Goal: Task Accomplishment & Management: Use online tool/utility

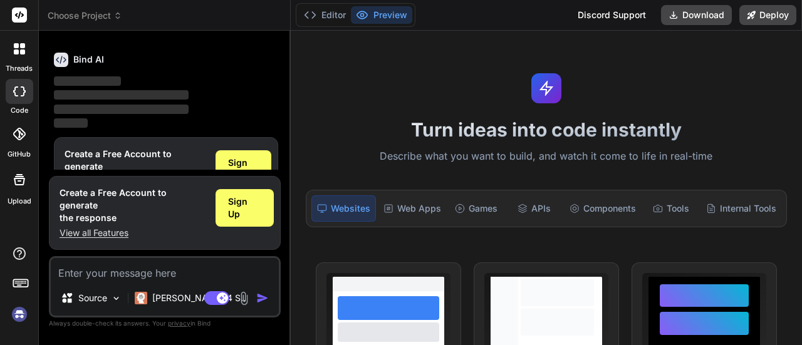
scroll to position [718, 0]
click at [240, 161] on span "Sign Up" at bounding box center [243, 167] width 31 height 25
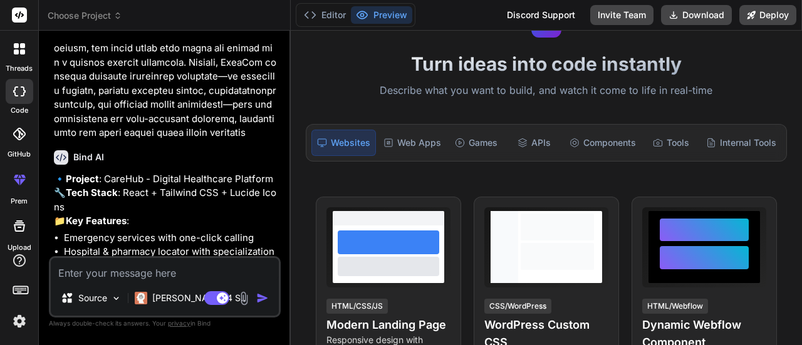
scroll to position [619, 0]
type textarea "x"
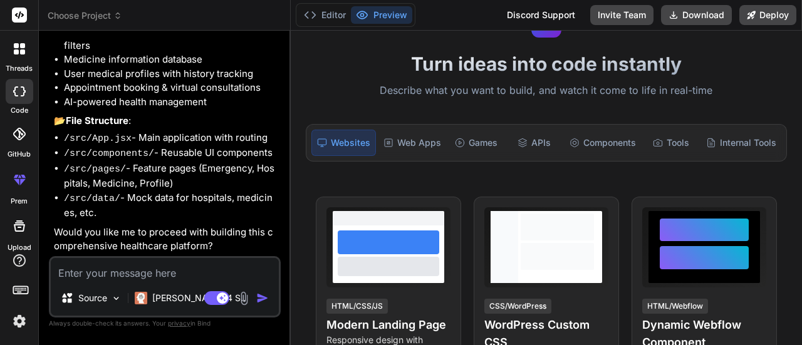
scroll to position [864, 0]
click at [181, 268] on textarea at bounding box center [165, 269] width 228 height 23
type textarea "y"
type textarea "x"
type textarea "ye"
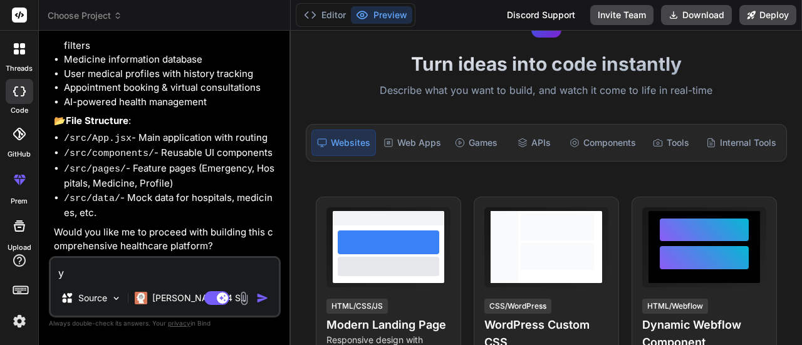
type textarea "x"
type textarea "yes"
type textarea "x"
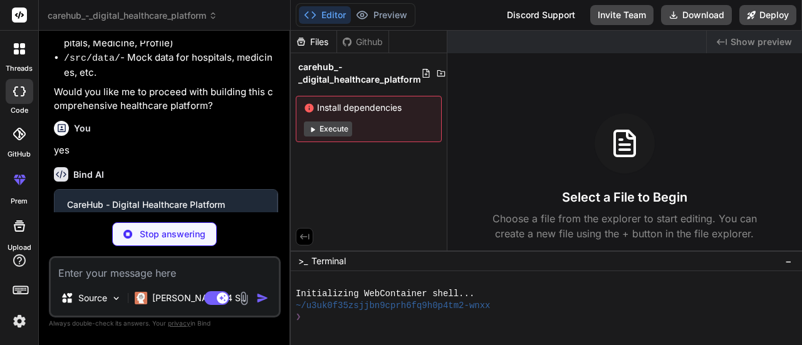
scroll to position [994, 0]
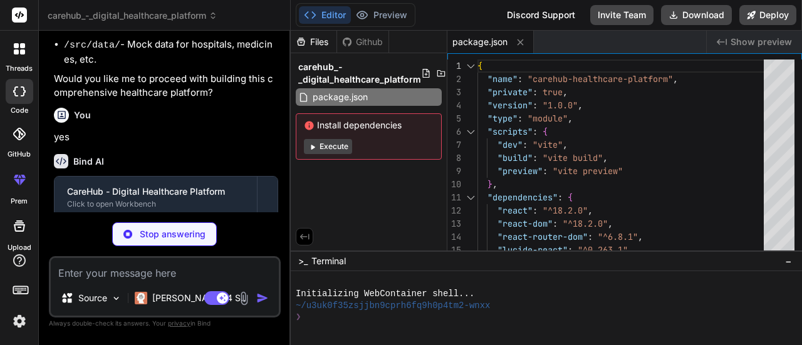
type textarea "x"
type textarea "</head> <body> <div id="root"></div> <script type="module" src="/src/main.jsx">…"
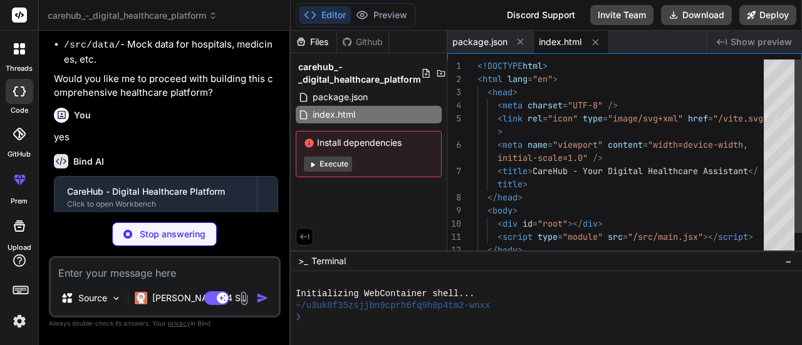
type textarea "x"
type textarea "import { defineConfig } from 'vite' import react from '@vitejs/plugin-react' ex…"
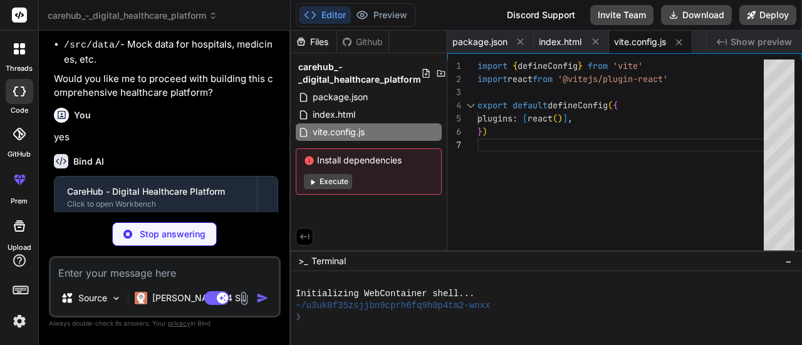
type textarea "x"
type textarea "}"
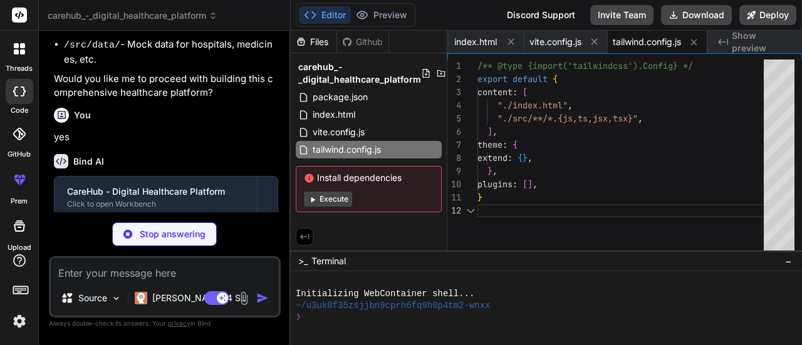
type textarea "x"
type textarea "export default { plugins: { tailwindcss: {}, autoprefixer: {}, }, }"
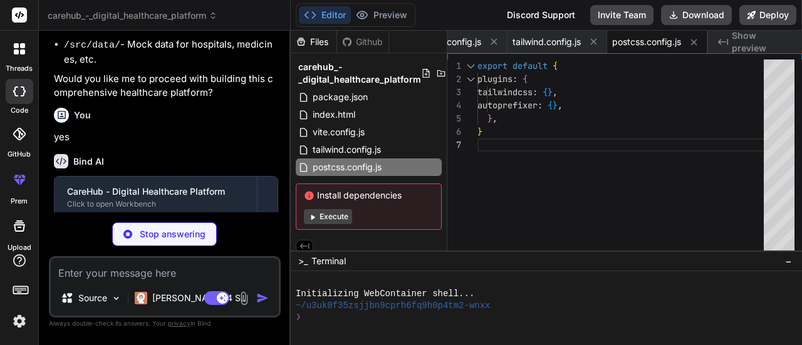
type textarea "x"
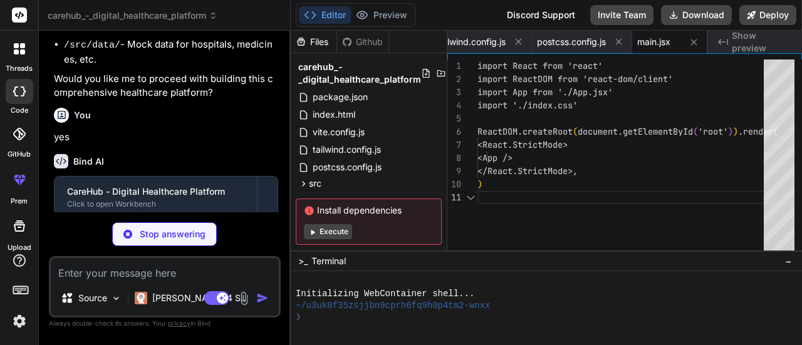
type textarea "x"
type textarea "@tailwind base; @tailwind components; @tailwind utilities;"
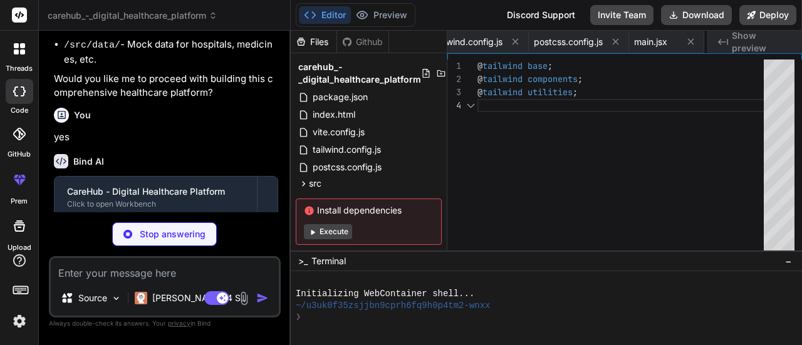
scroll to position [0, 339]
type textarea "x"
type textarea "</div> </Router> ); } export default App;"
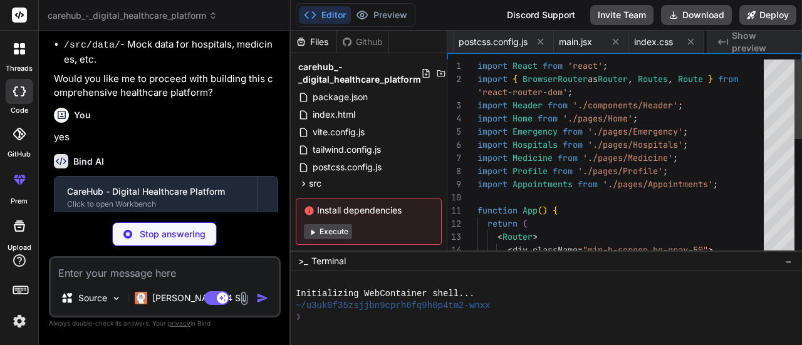
scroll to position [0, 414]
type textarea "x"
type textarea "); }; export default Header;"
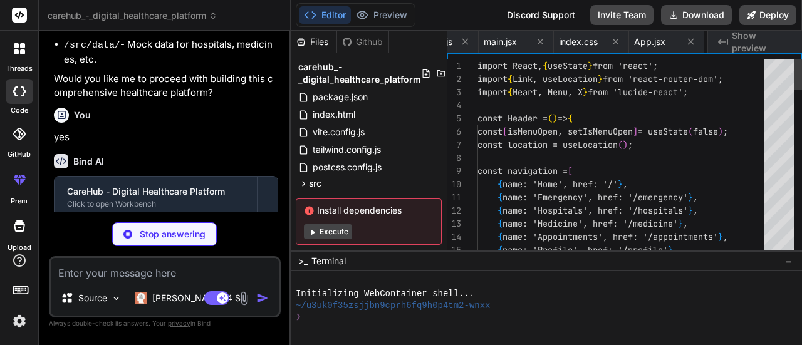
scroll to position [0, 489]
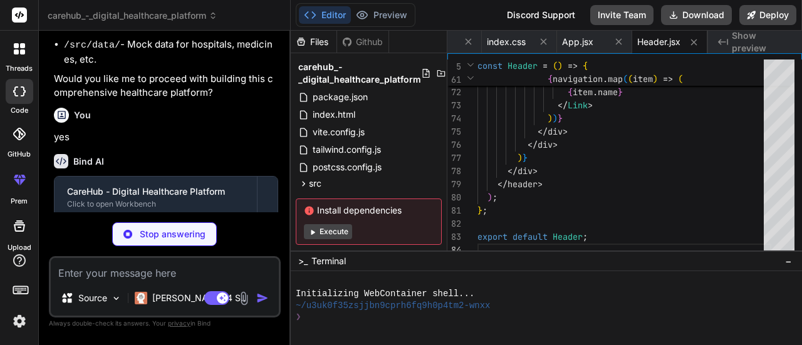
type textarea "x"
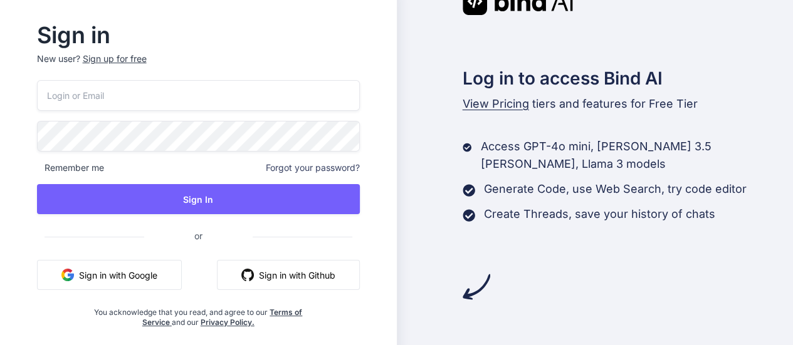
click at [148, 273] on button "Sign in with Google" at bounding box center [109, 275] width 145 height 30
